Goal: Find specific page/section: Find specific page/section

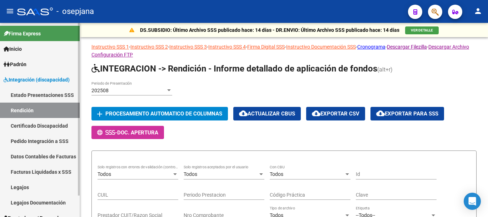
scroll to position [24, 0]
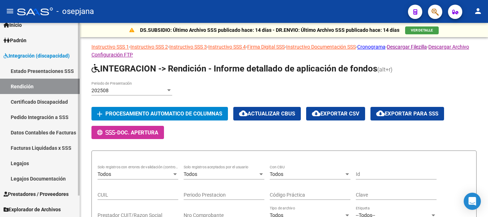
click at [39, 131] on link "Datos Contables de Facturas" at bounding box center [40, 132] width 80 height 15
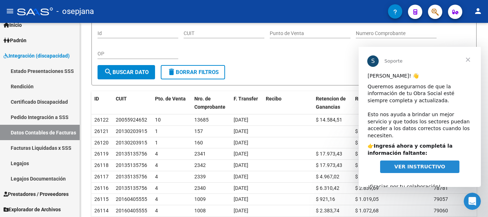
click at [467, 59] on span "Cerrar" at bounding box center [468, 60] width 26 height 26
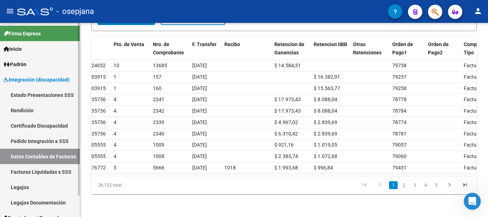
click at [24, 62] on span "Padrón" at bounding box center [15, 64] width 23 height 8
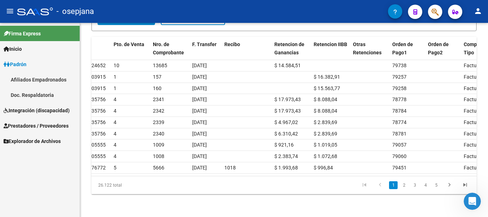
click at [41, 95] on link "Doc. Respaldatoria" at bounding box center [40, 94] width 80 height 15
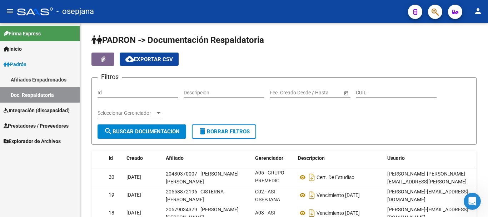
drag, startPoint x: 31, startPoint y: 80, endPoint x: 50, endPoint y: 92, distance: 22.7
click at [31, 80] on link "Afiliados Empadronados" at bounding box center [40, 79] width 80 height 15
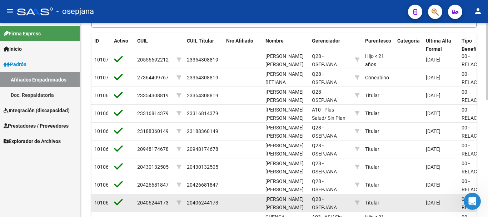
scroll to position [143, 0]
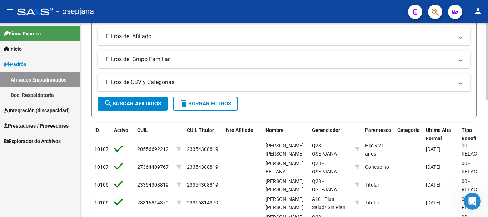
click at [131, 59] on mat-panel-title "Filtros del Grupo Familiar" at bounding box center [279, 59] width 347 height 8
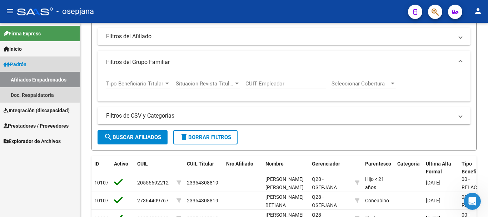
click at [20, 65] on span "Padrón" at bounding box center [15, 64] width 23 height 8
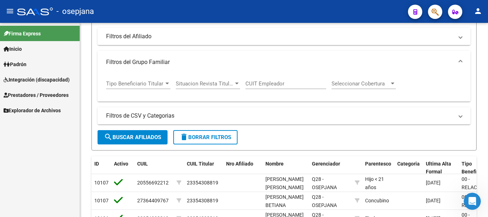
click at [35, 48] on link "Inicio" at bounding box center [40, 48] width 80 height 15
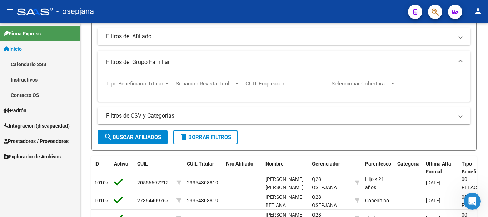
click at [26, 139] on span "Prestadores / Proveedores" at bounding box center [36, 141] width 65 height 8
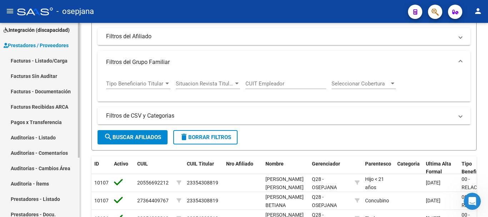
scroll to position [0, 0]
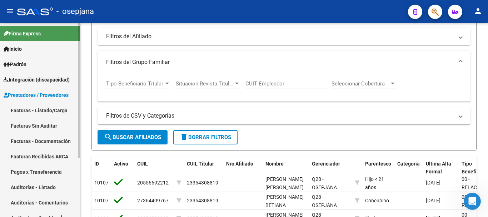
click at [17, 64] on span "Padrón" at bounding box center [15, 64] width 23 height 8
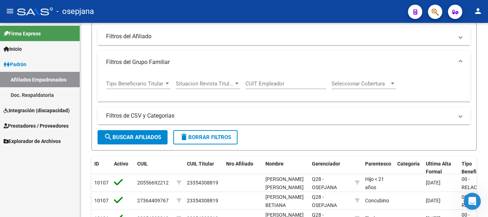
click at [49, 79] on link "Afiliados Empadronados" at bounding box center [40, 79] width 80 height 15
click at [31, 79] on link "Afiliados Empadronados" at bounding box center [40, 79] width 80 height 15
